Goal: Navigation & Orientation: Find specific page/section

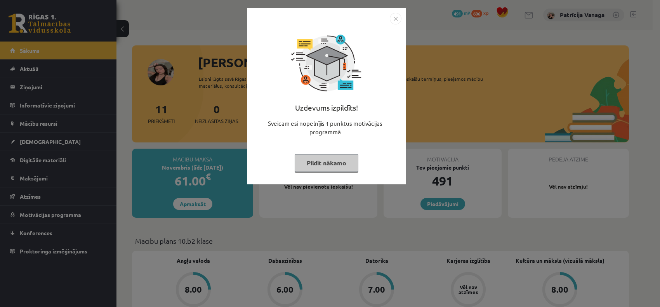
click at [393, 14] on img "Close" at bounding box center [396, 19] width 12 height 12
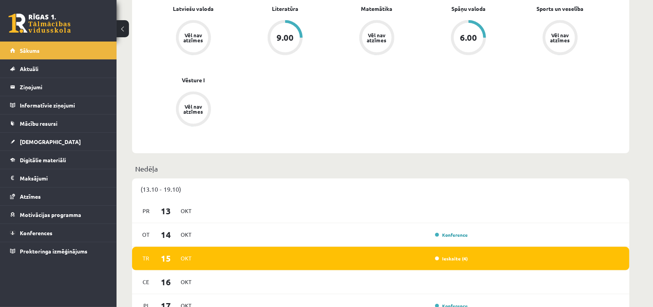
scroll to position [388, 0]
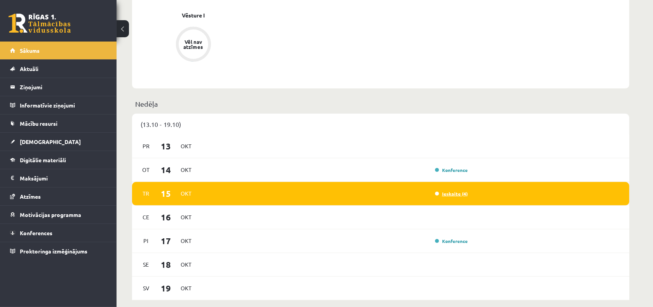
click at [453, 191] on link "Ieskaite (4)" at bounding box center [451, 194] width 33 height 6
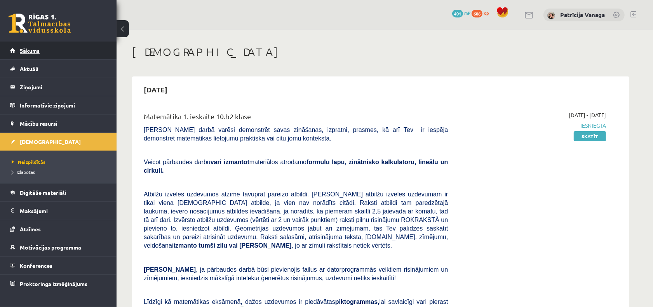
click at [84, 57] on link "Sākums" at bounding box center [58, 51] width 97 height 18
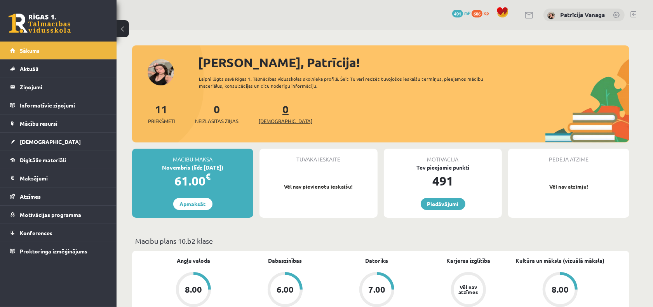
click at [271, 111] on link "0 [DEMOGRAPHIC_DATA]" at bounding box center [286, 113] width 54 height 23
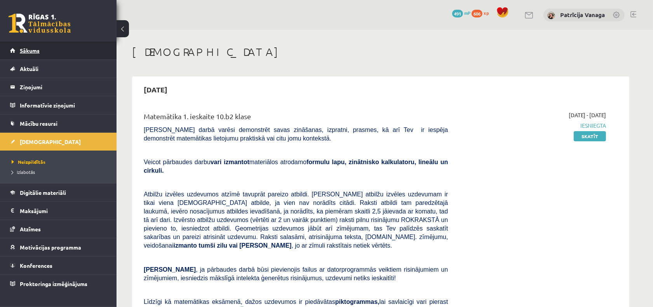
click at [96, 50] on link "Sākums" at bounding box center [58, 51] width 97 height 18
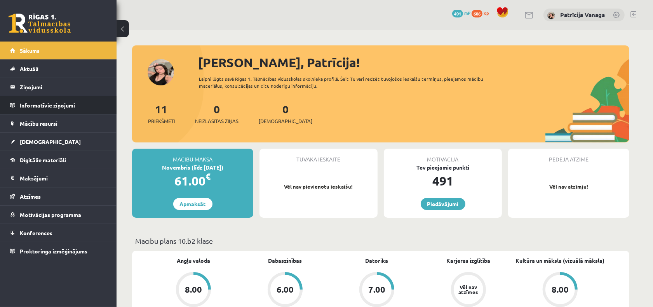
click at [66, 102] on legend "Informatīvie ziņojumi 0" at bounding box center [63, 105] width 87 height 18
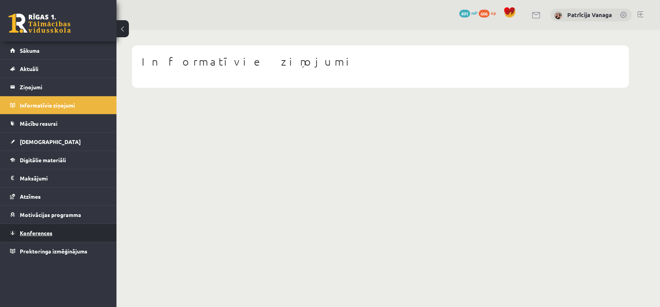
click at [70, 232] on link "Konferences" at bounding box center [58, 233] width 97 height 18
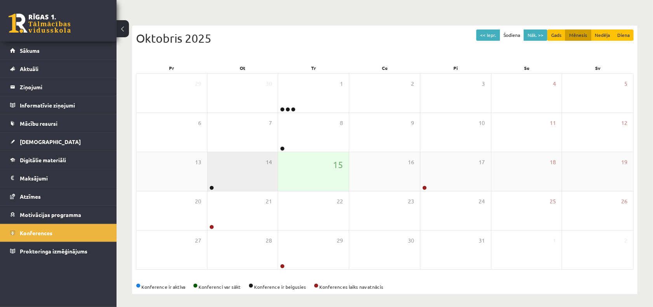
scroll to position [61, 0]
